Goal: Information Seeking & Learning: Learn about a topic

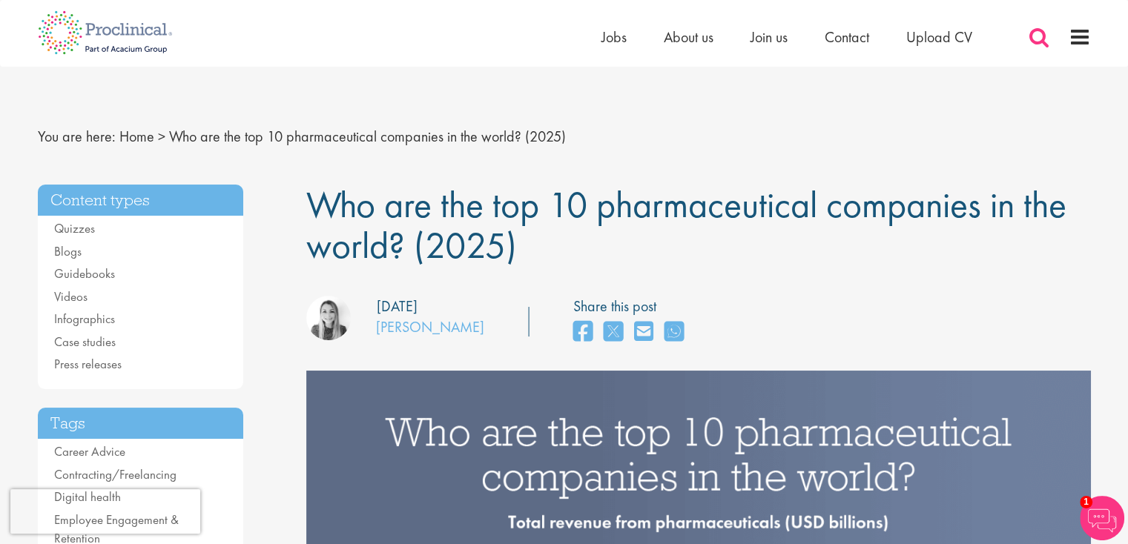
click at [1033, 33] on span at bounding box center [1039, 37] width 22 height 22
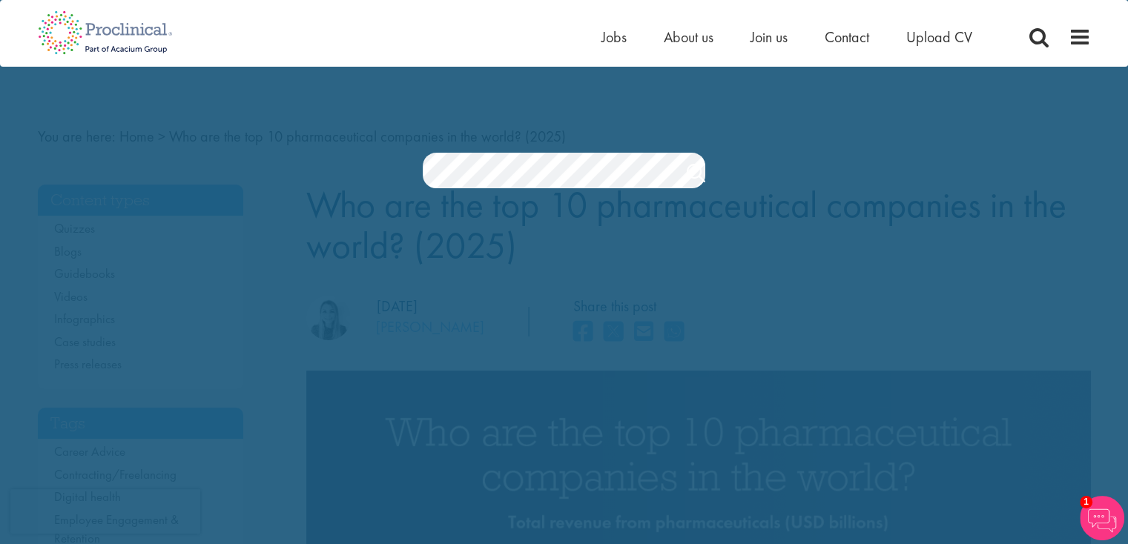
click at [748, 157] on section "Jobs Search" at bounding box center [564, 171] width 1128 height 36
click at [695, 173] on link "Search" at bounding box center [696, 175] width 19 height 30
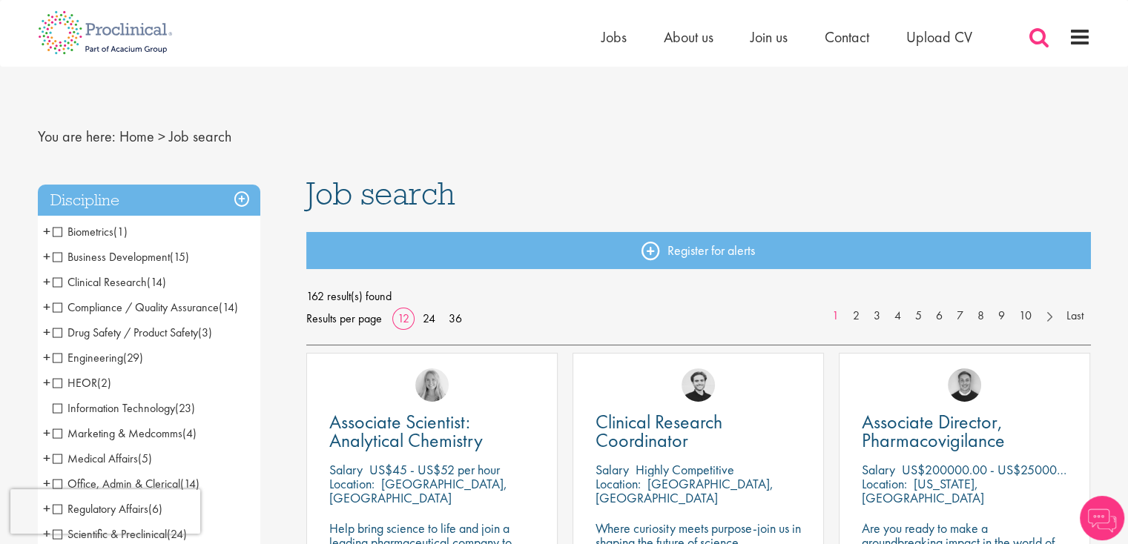
click at [1032, 35] on span at bounding box center [1039, 37] width 22 height 22
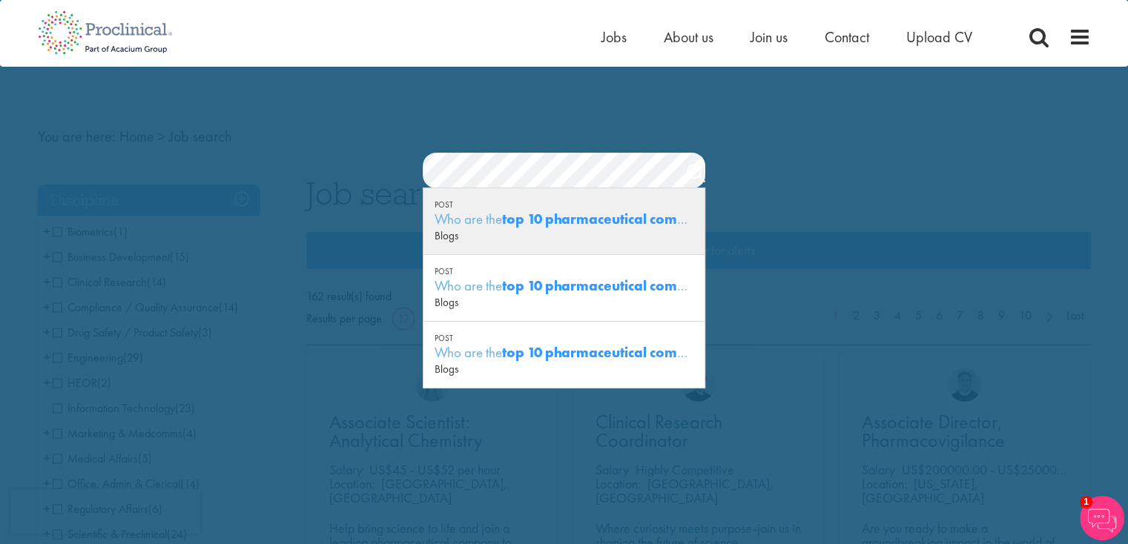
click at [566, 229] on div "Blogs" at bounding box center [564, 235] width 258 height 15
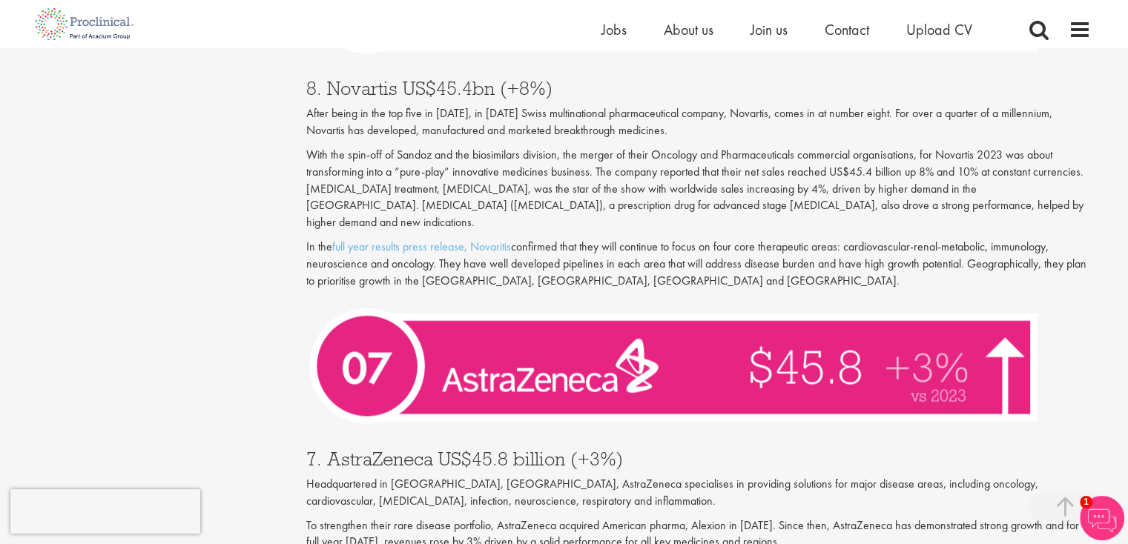
scroll to position [2522, 0]
